Goal: Information Seeking & Learning: Compare options

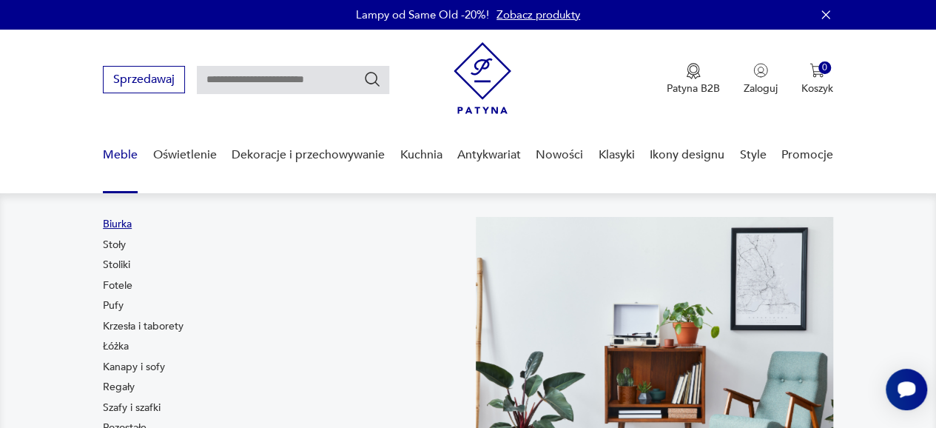
click at [125, 229] on link "Biurka" at bounding box center [117, 224] width 29 height 15
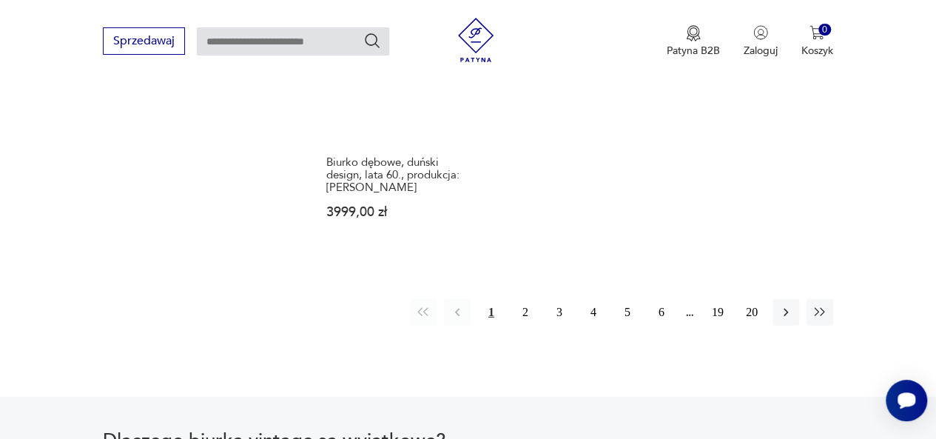
scroll to position [2125, 0]
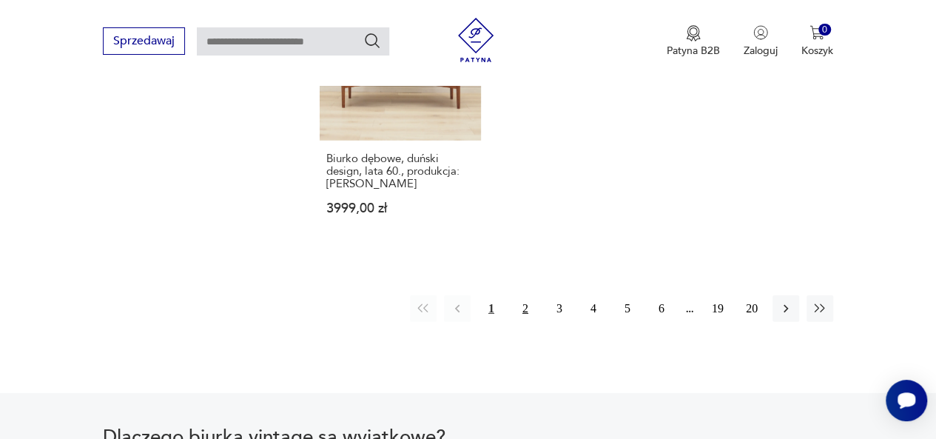
click at [534, 295] on button "2" at bounding box center [525, 308] width 27 height 27
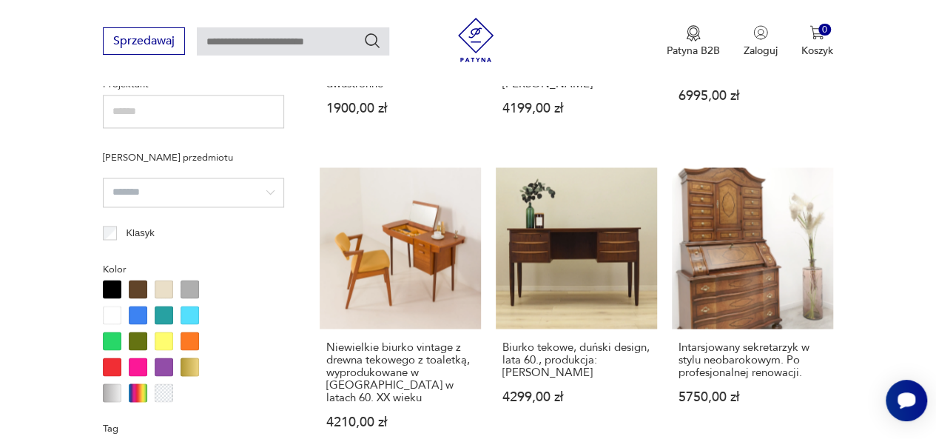
scroll to position [1100, 0]
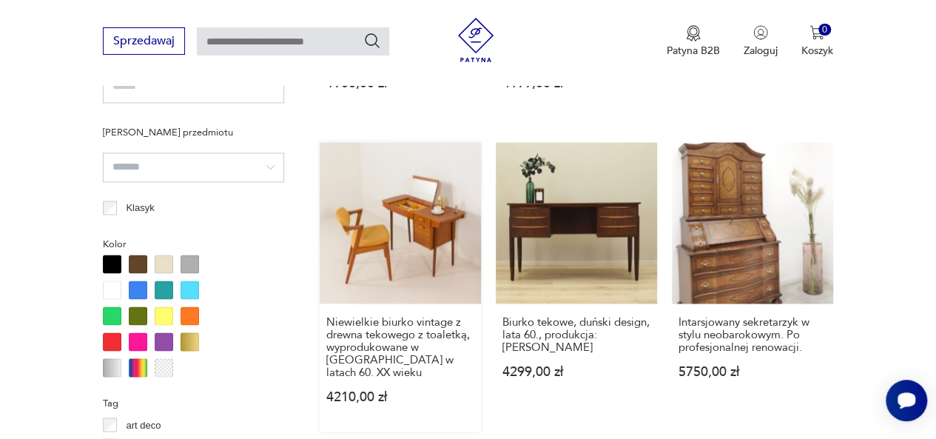
click at [388, 245] on link "Niewielkie biurko vintage z drewna tekowego z toaletką, wyprodukowane w Danii w…" at bounding box center [400, 286] width 161 height 289
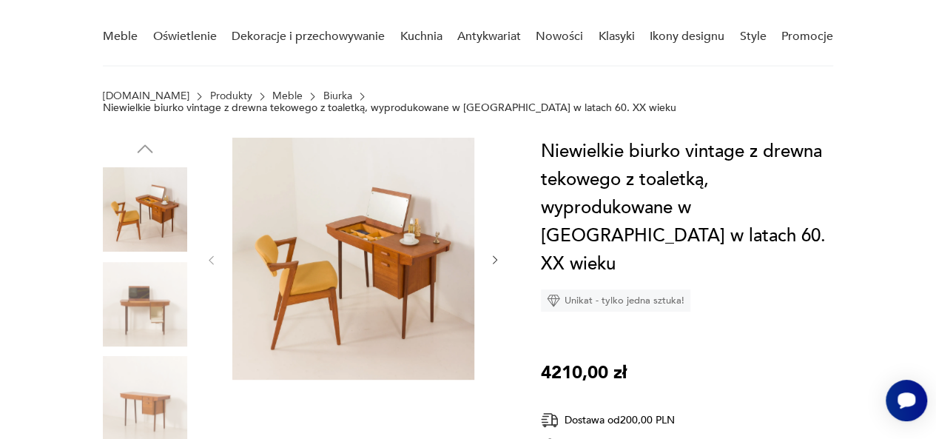
scroll to position [130, 0]
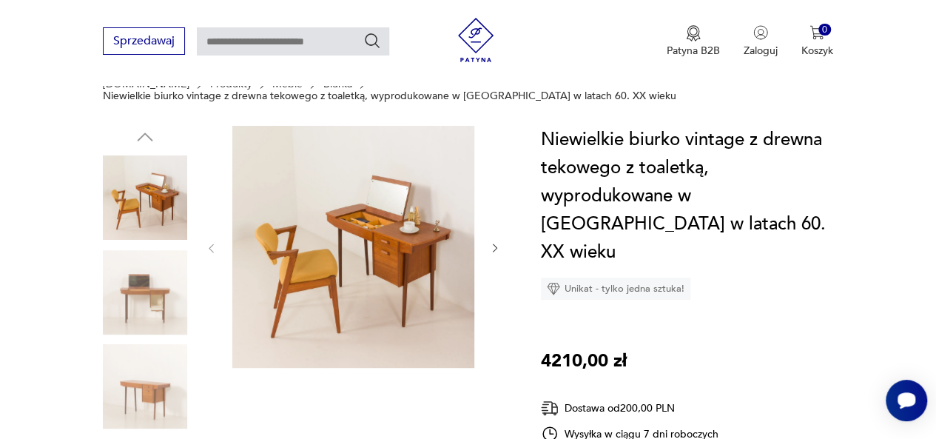
click at [124, 287] on img at bounding box center [145, 292] width 84 height 84
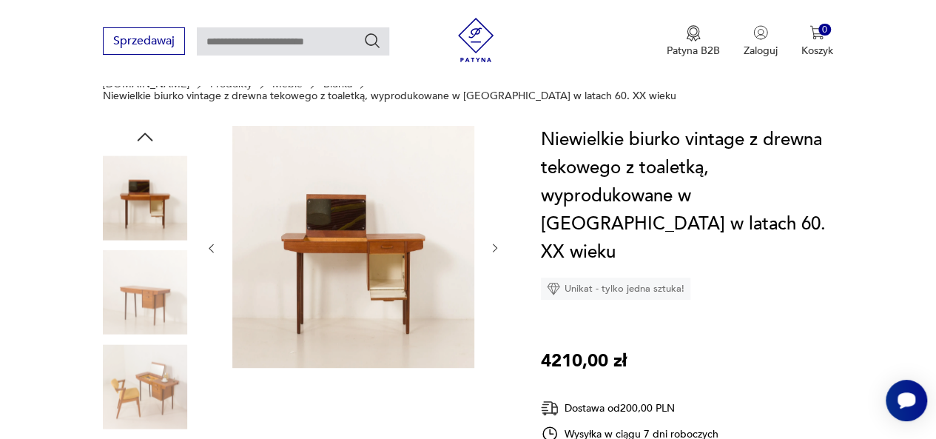
click at [152, 126] on icon "button" at bounding box center [145, 137] width 22 height 22
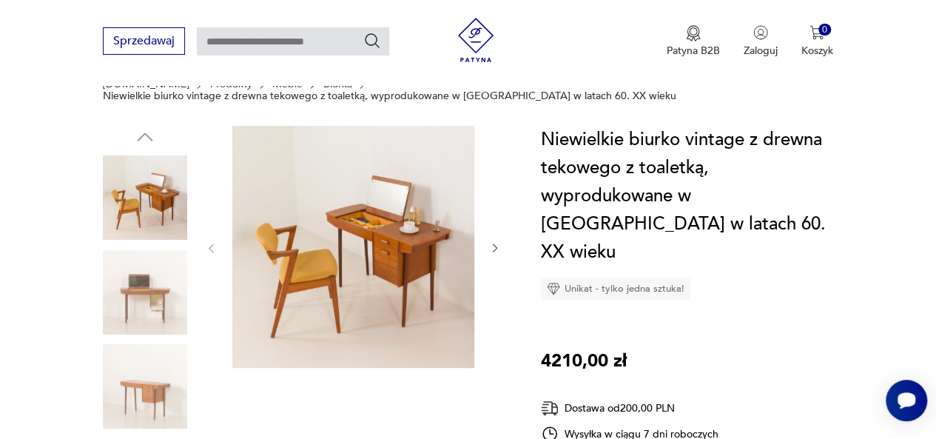
click at [153, 178] on img at bounding box center [145, 197] width 84 height 84
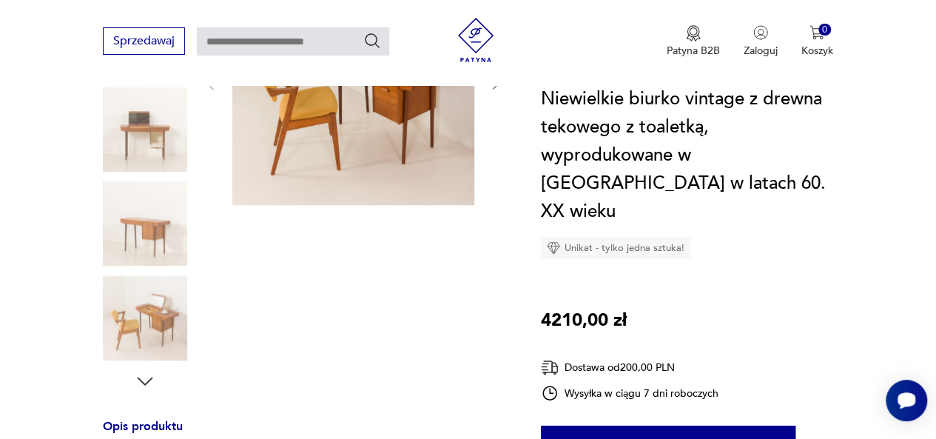
scroll to position [108, 0]
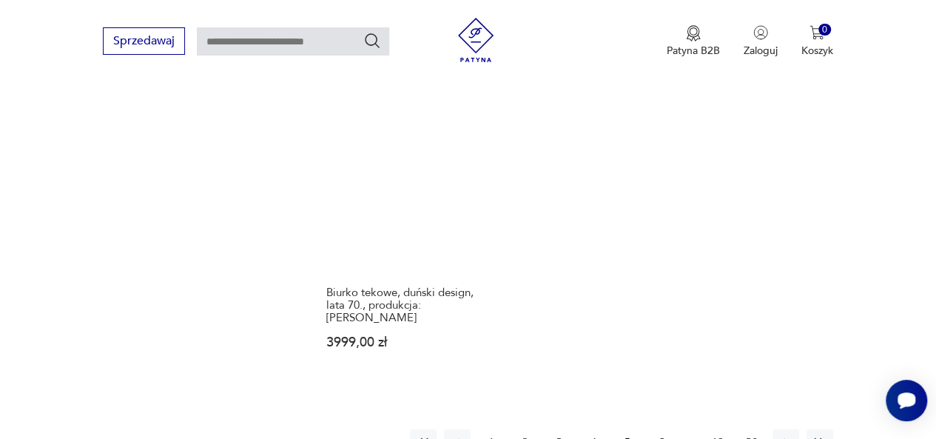
scroll to position [2066, 0]
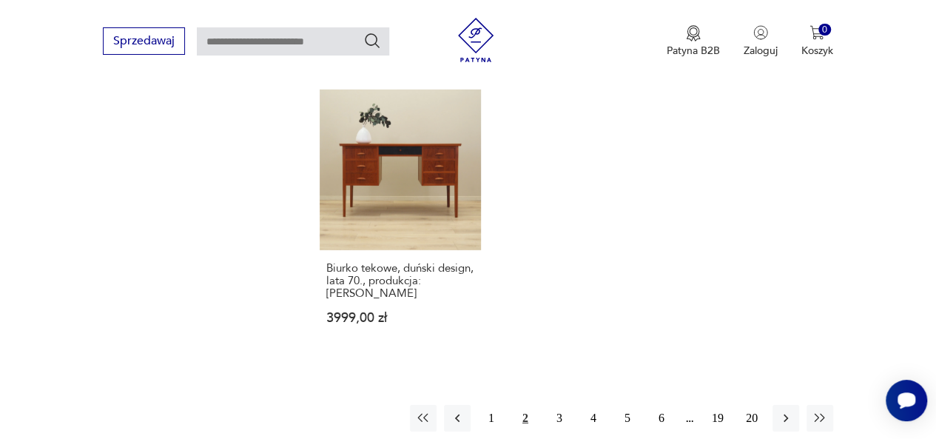
click at [573, 405] on div "1 2 3 4 5 6 19 20" at bounding box center [621, 418] width 423 height 27
click at [566, 405] on button "3" at bounding box center [559, 418] width 27 height 27
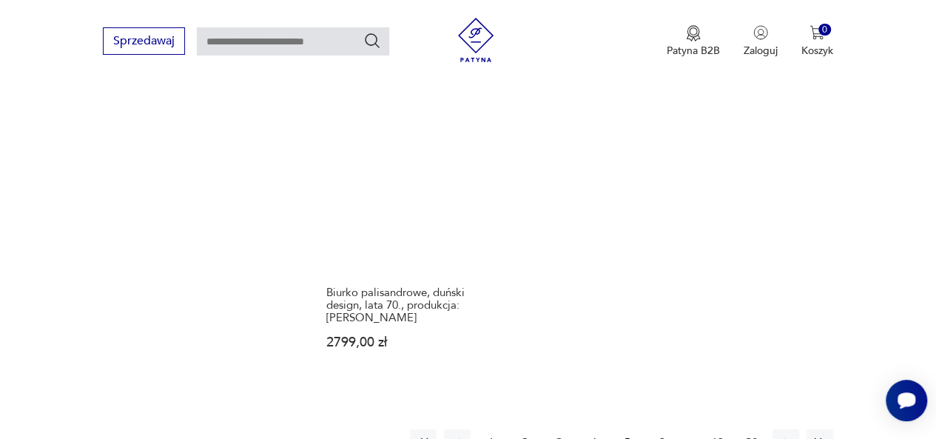
scroll to position [2159, 0]
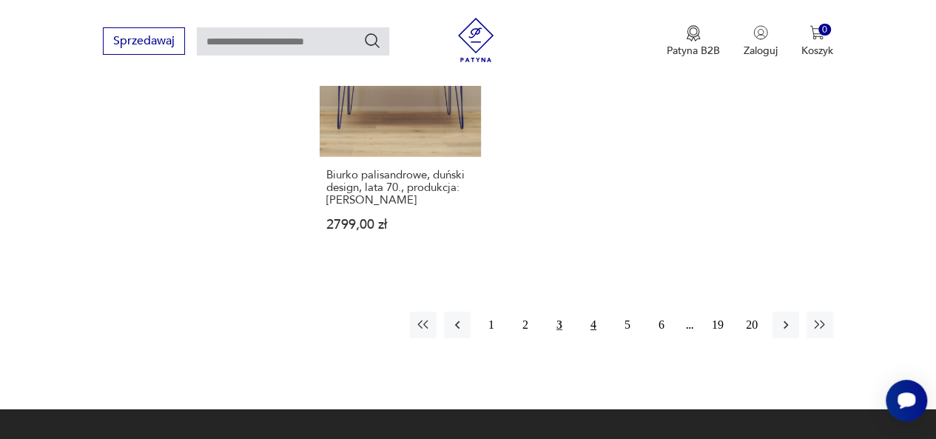
click at [583, 312] on button "4" at bounding box center [593, 325] width 27 height 27
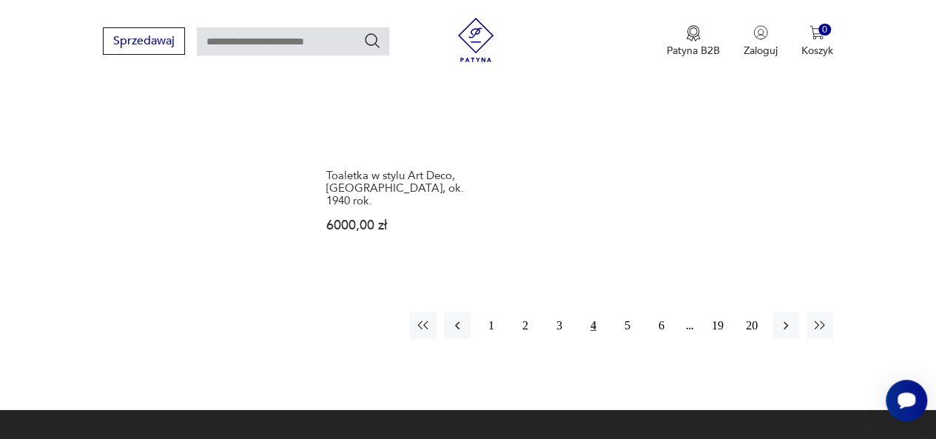
scroll to position [2159, 0]
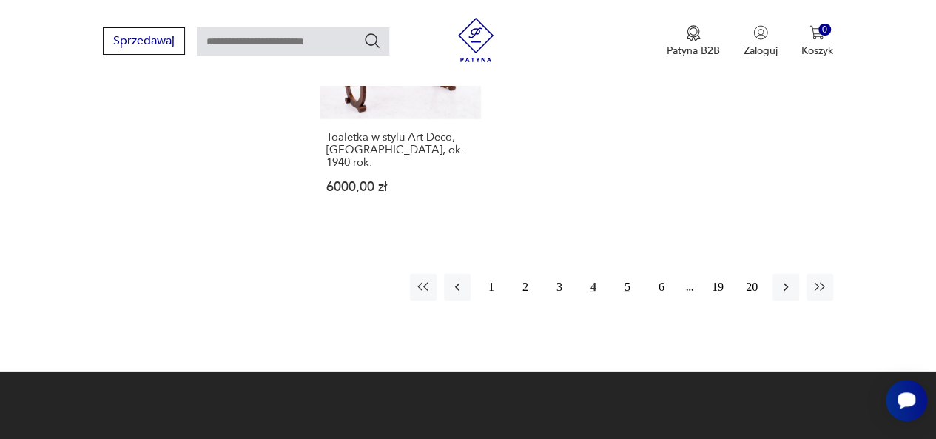
click at [636, 274] on button "5" at bounding box center [627, 287] width 27 height 27
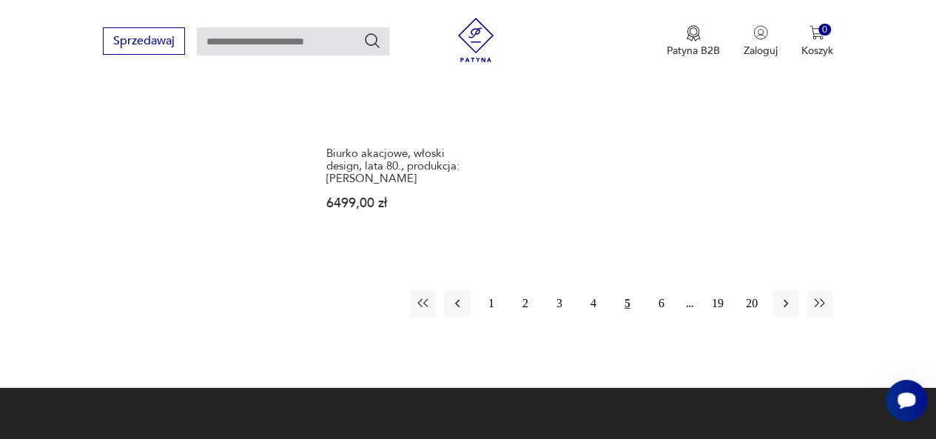
scroll to position [2158, 0]
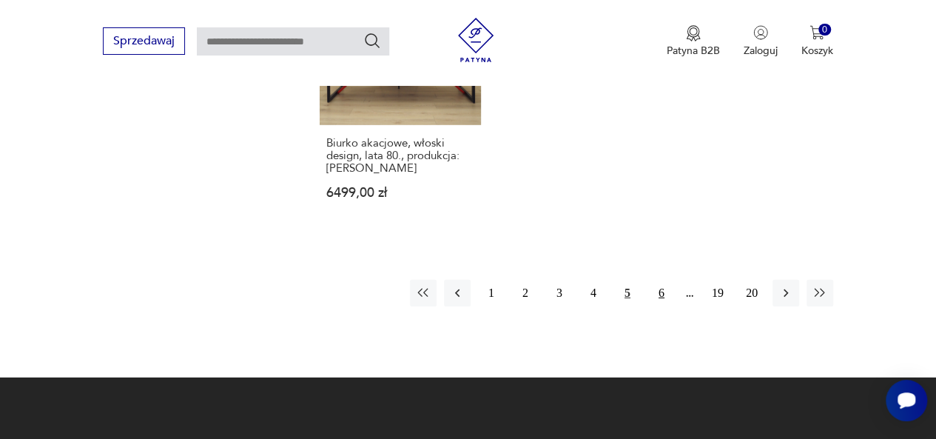
click at [667, 280] on button "6" at bounding box center [661, 293] width 27 height 27
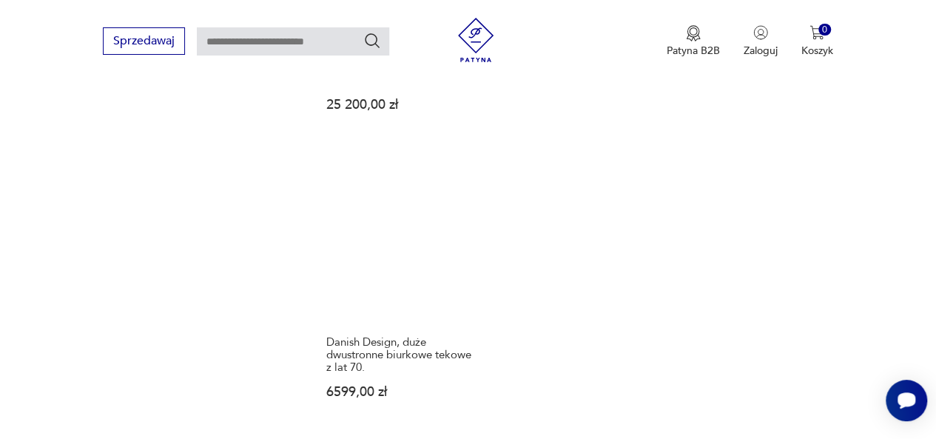
scroll to position [2156, 0]
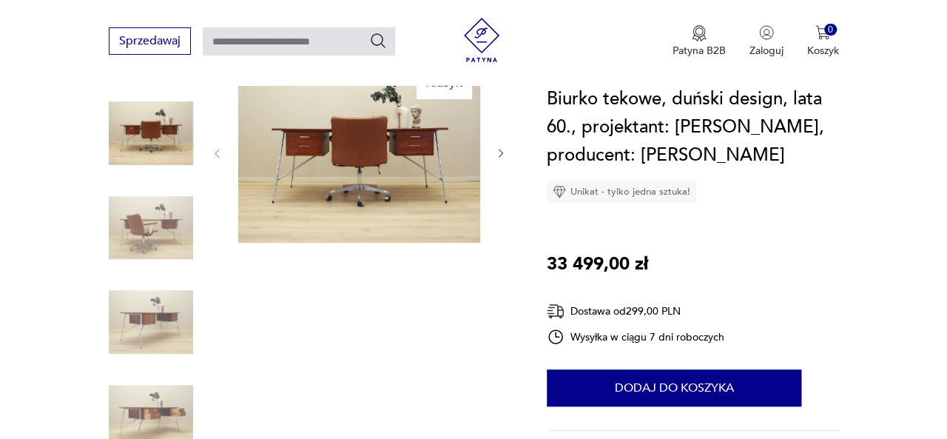
scroll to position [195, 0]
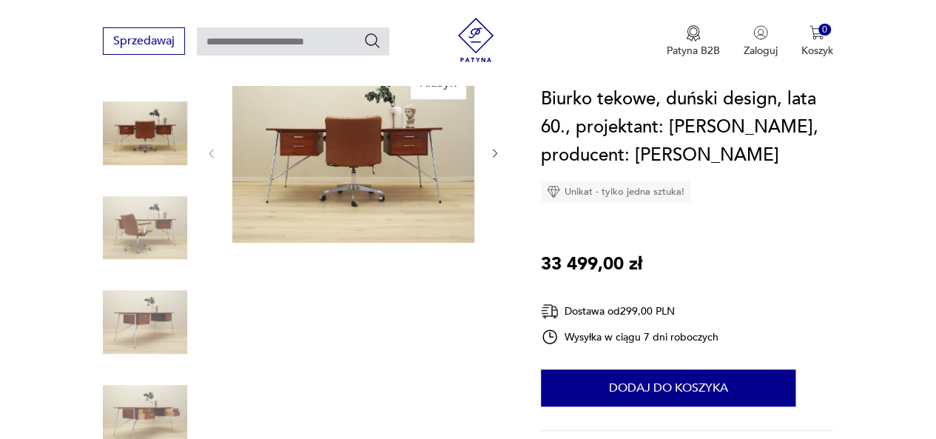
click at [366, 229] on img at bounding box center [353, 151] width 242 height 181
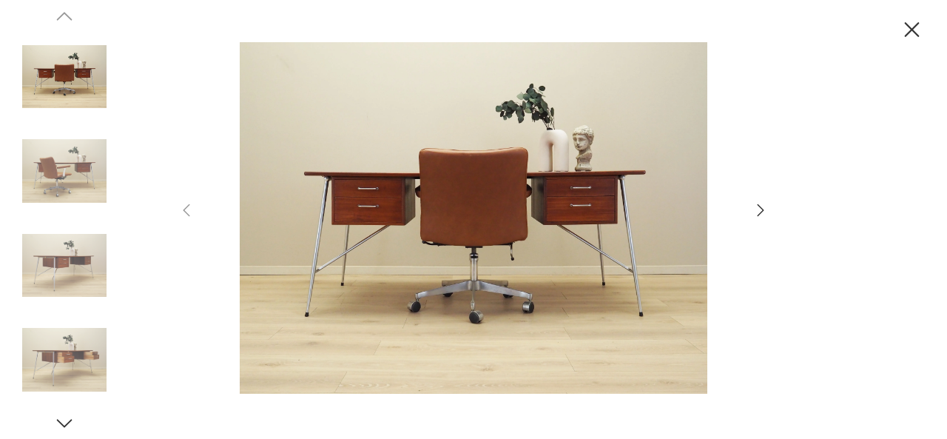
scroll to position [0, 0]
click at [337, 189] on img at bounding box center [473, 217] width 527 height 351
click at [72, 169] on img at bounding box center [64, 171] width 84 height 84
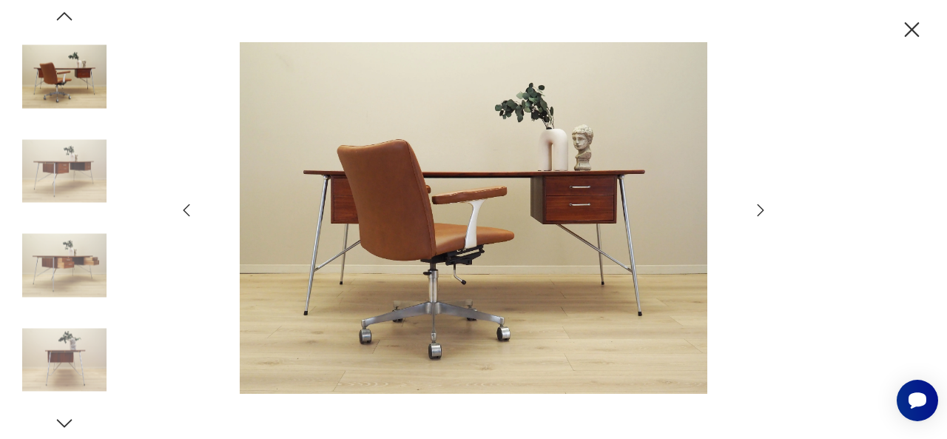
click at [81, 98] on img at bounding box center [64, 77] width 84 height 84
click at [74, 73] on img at bounding box center [64, 77] width 84 height 84
click at [62, 162] on img at bounding box center [64, 171] width 84 height 84
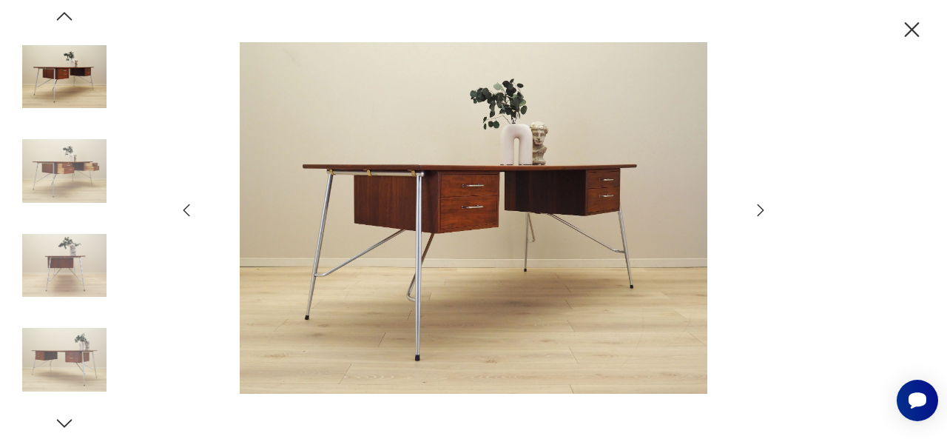
click at [75, 242] on img at bounding box center [64, 265] width 84 height 84
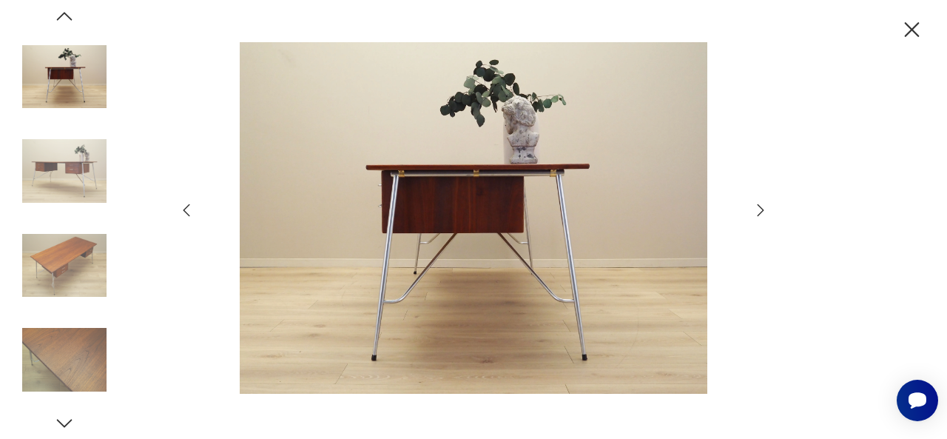
click at [63, 294] on img at bounding box center [64, 265] width 84 height 84
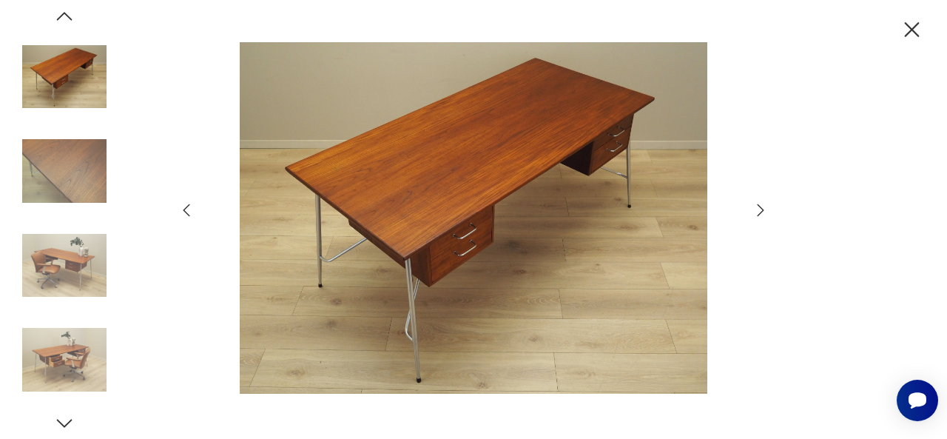
click at [909, 35] on icon "button" at bounding box center [912, 30] width 26 height 26
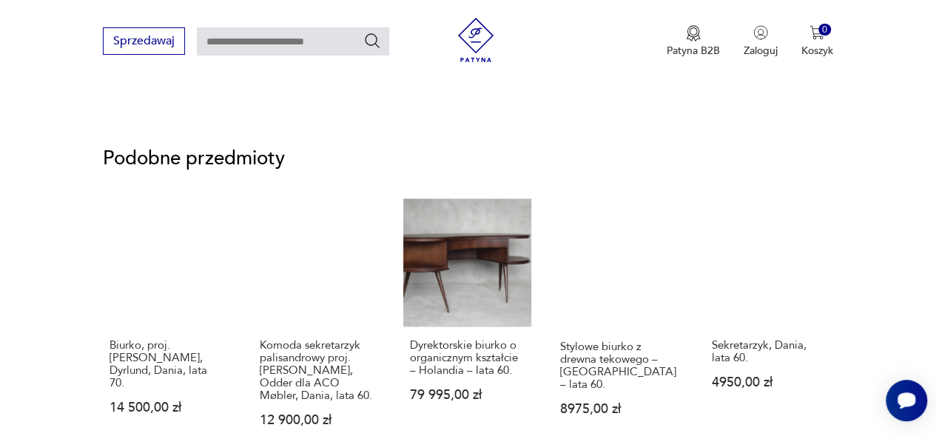
scroll to position [1172, 0]
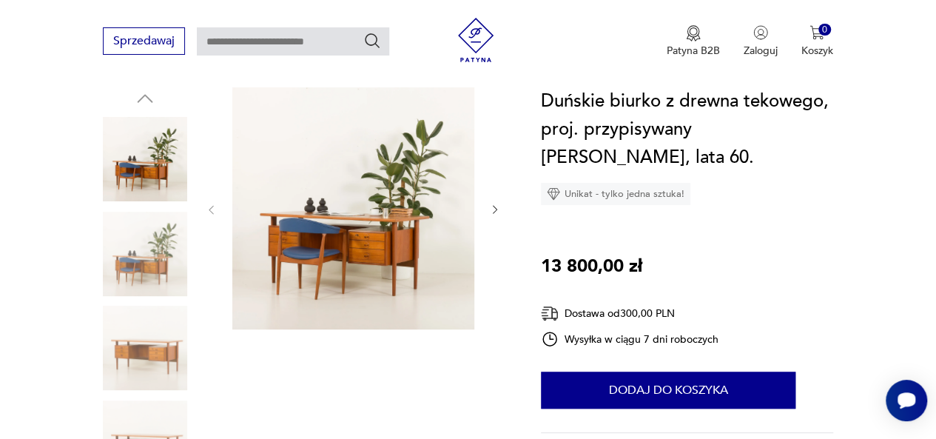
scroll to position [164, 0]
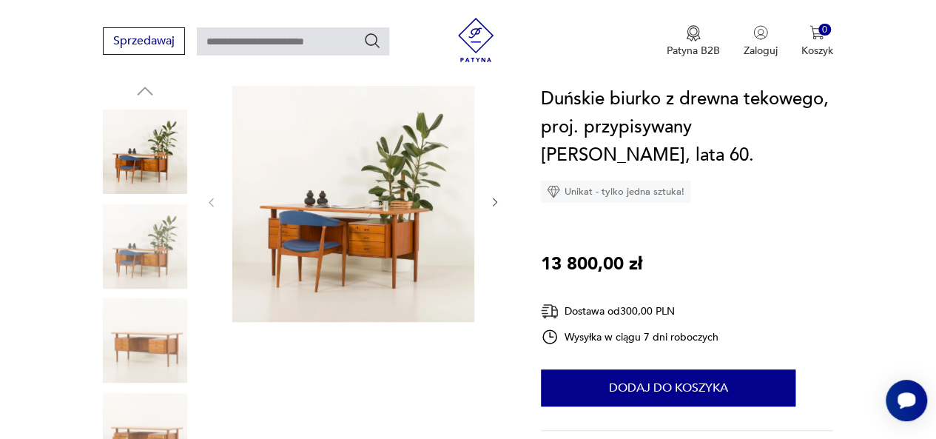
click at [169, 268] on img at bounding box center [145, 246] width 84 height 84
click at [154, 292] on div at bounding box center [145, 201] width 84 height 370
click at [149, 366] on img at bounding box center [145, 340] width 84 height 84
